Goal: Navigation & Orientation: Find specific page/section

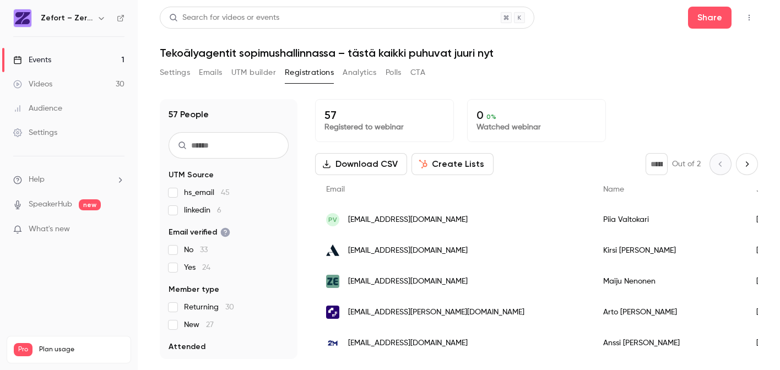
scroll to position [87, 0]
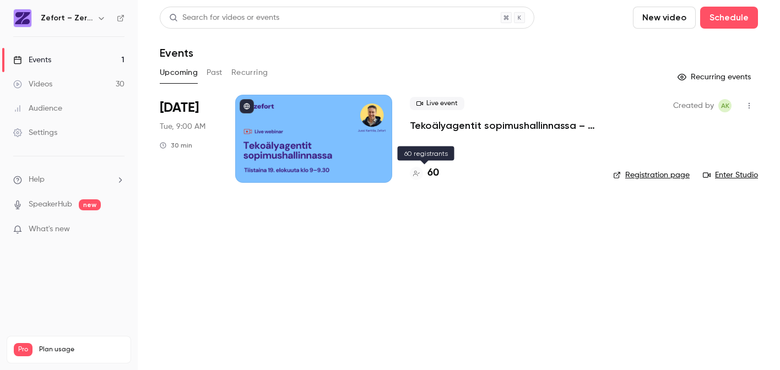
click at [433, 172] on h4 "60" at bounding box center [434, 173] width 12 height 15
